Goal: Navigation & Orientation: Find specific page/section

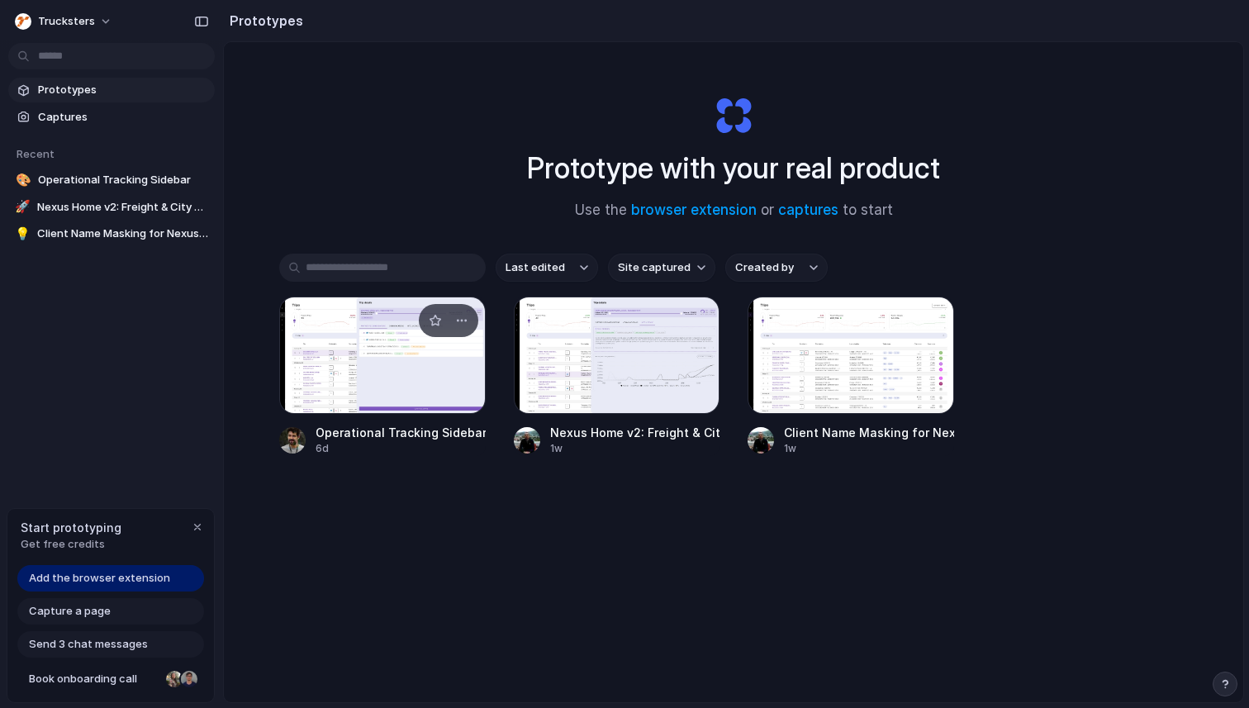
click at [400, 374] on div at bounding box center [382, 355] width 207 height 117
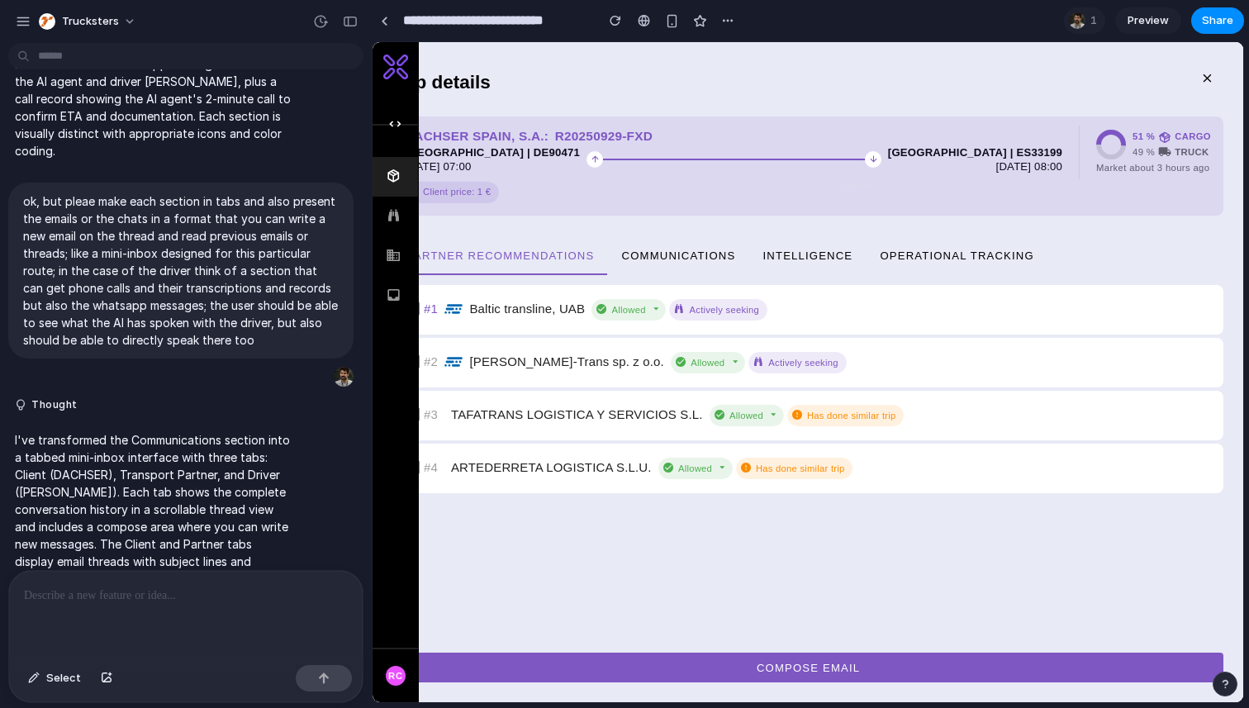
click at [1148, 24] on span "Preview" at bounding box center [1148, 20] width 41 height 17
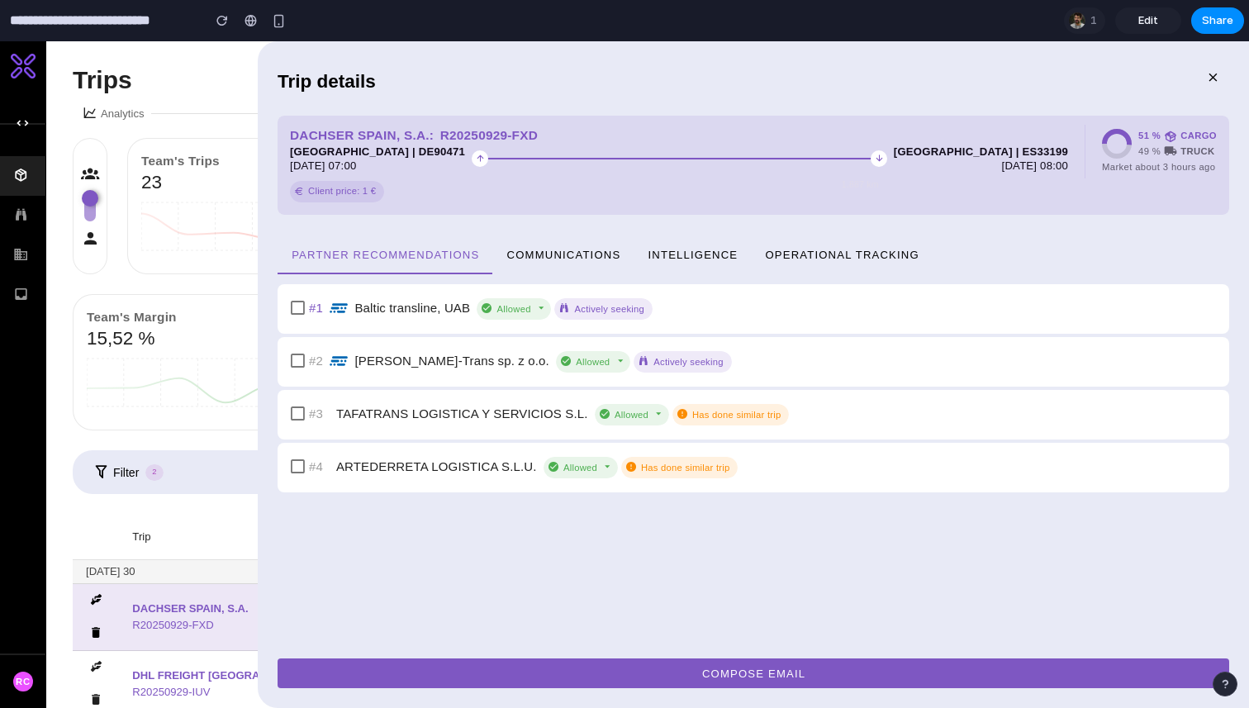
click at [878, 248] on span "Operational Tracking" at bounding box center [841, 254] width 155 height 12
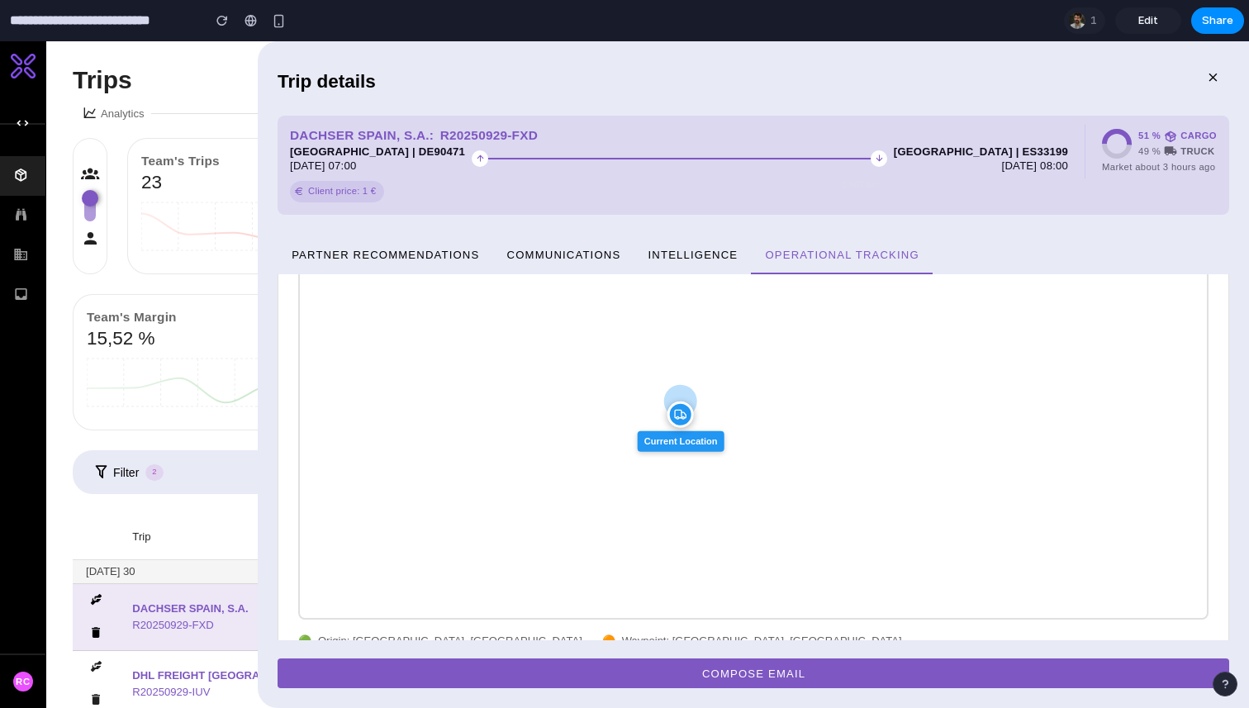
scroll to position [116, 0]
